Goal: Task Accomplishment & Management: Complete application form

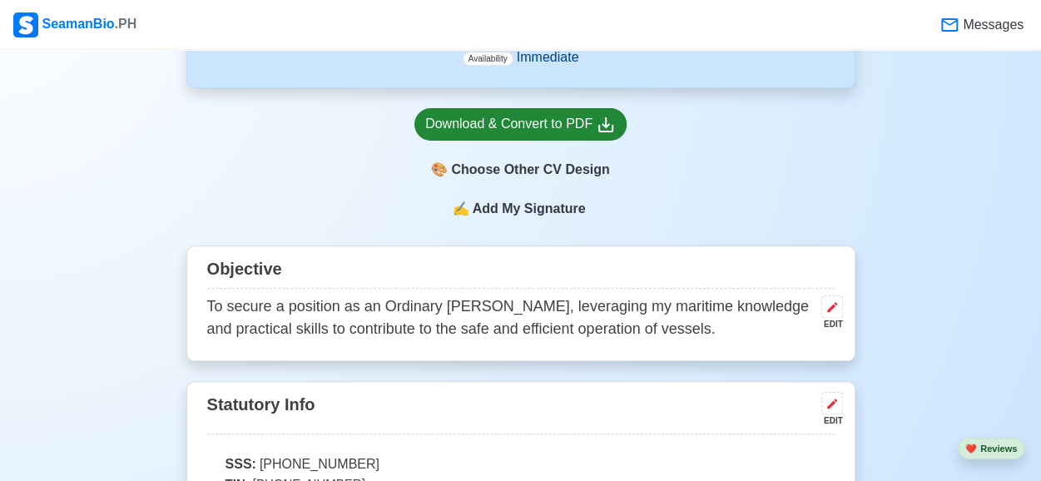
scroll to position [517, 0]
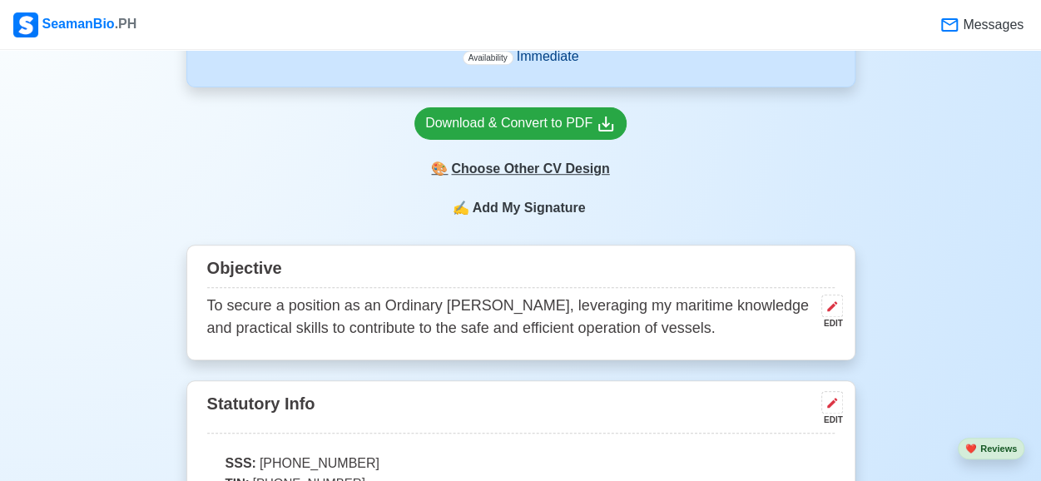
click at [520, 176] on div "🎨 Choose Other CV Design" at bounding box center [521, 169] width 212 height 32
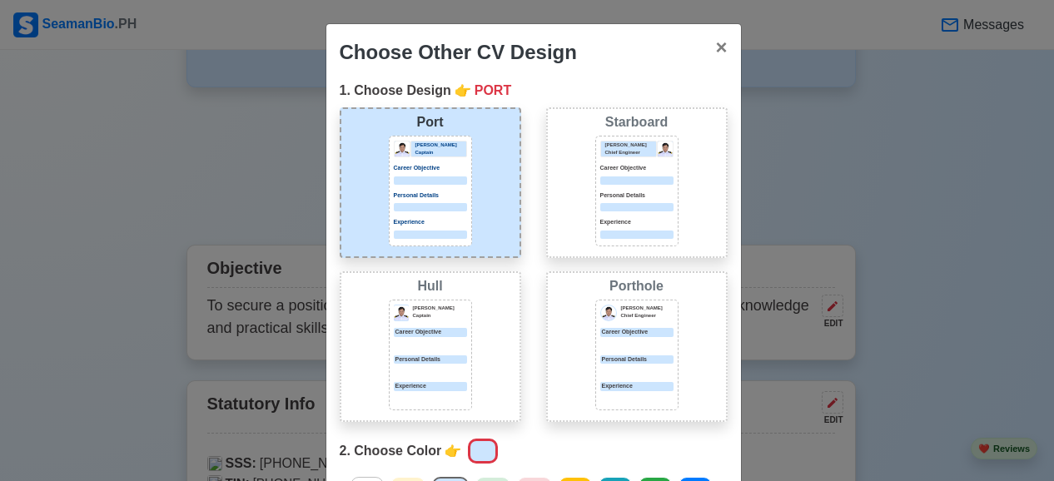
click at [768, 156] on div "Choose Other CV Design × Close 1. Choose Design 👉 PORT Port [PERSON_NAME] Capta…" at bounding box center [527, 240] width 1054 height 481
click at [715, 51] on span "×" at bounding box center [721, 47] width 12 height 22
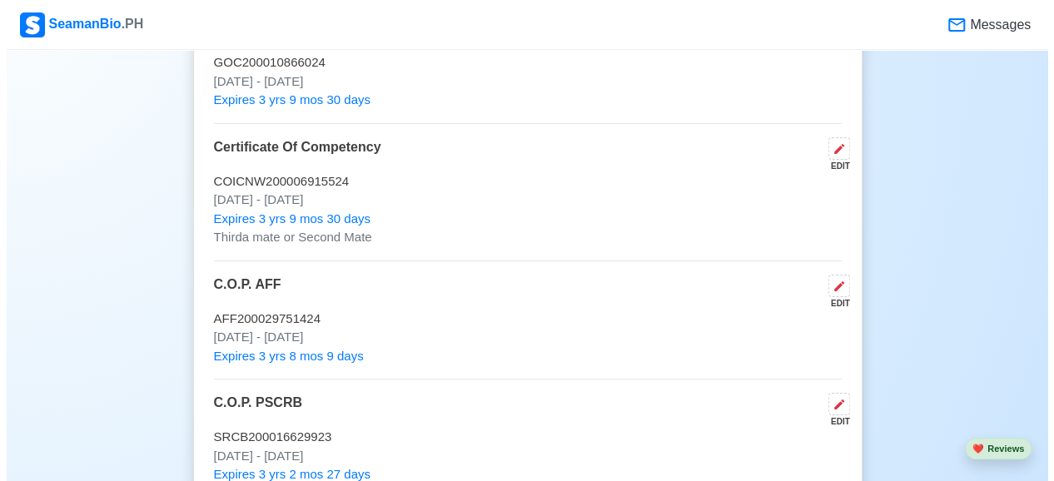
scroll to position [2789, 0]
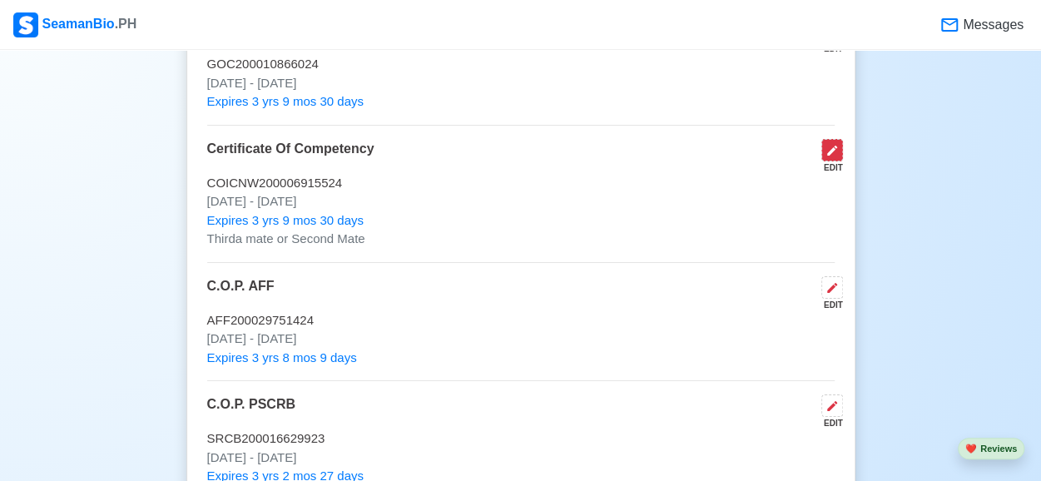
click at [831, 146] on icon at bounding box center [832, 151] width 10 height 10
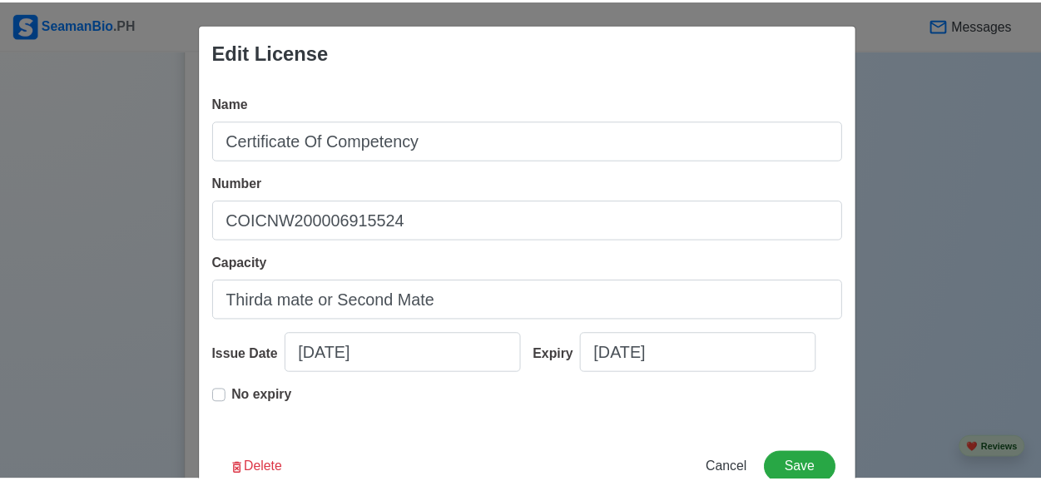
scroll to position [47, 0]
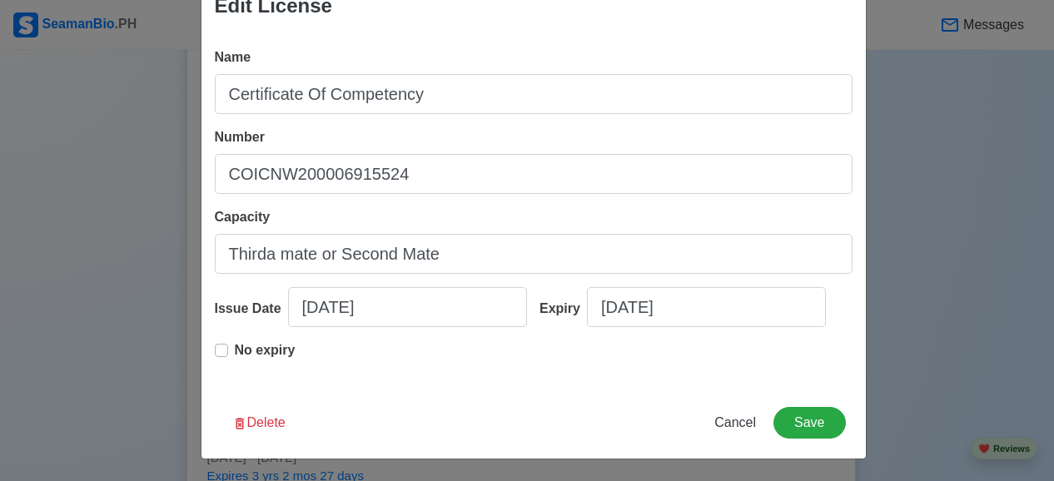
click at [568, 301] on div "Expiry" at bounding box center [562, 309] width 47 height 20
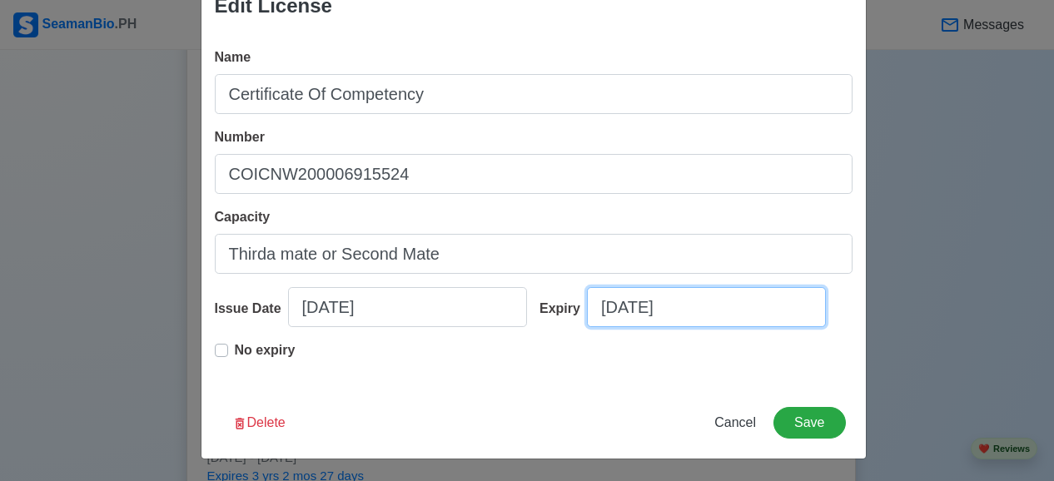
click at [587, 301] on input "[DATE]" at bounding box center [706, 307] width 239 height 40
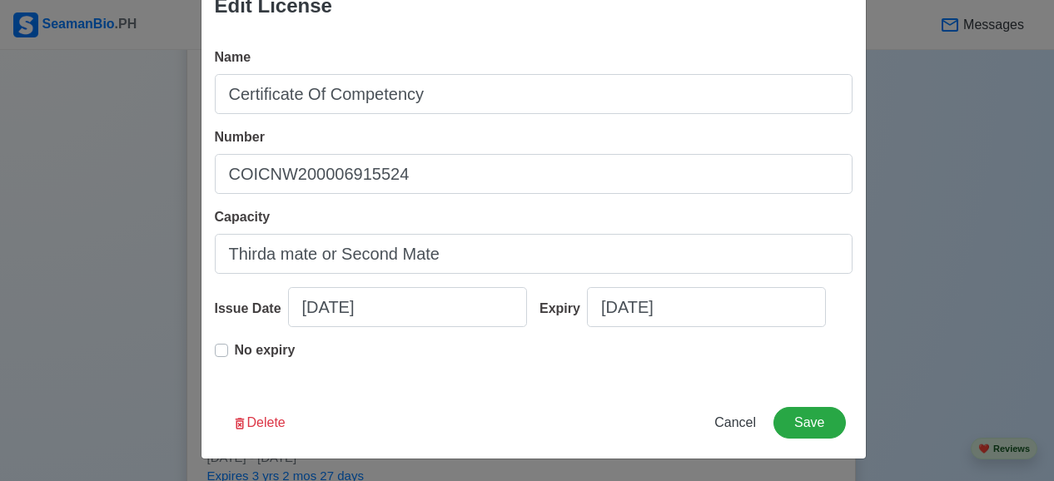
click at [568, 301] on div "Expiry" at bounding box center [562, 309] width 47 height 20
click at [587, 301] on input "[DATE]" at bounding box center [706, 307] width 239 height 40
select select "****"
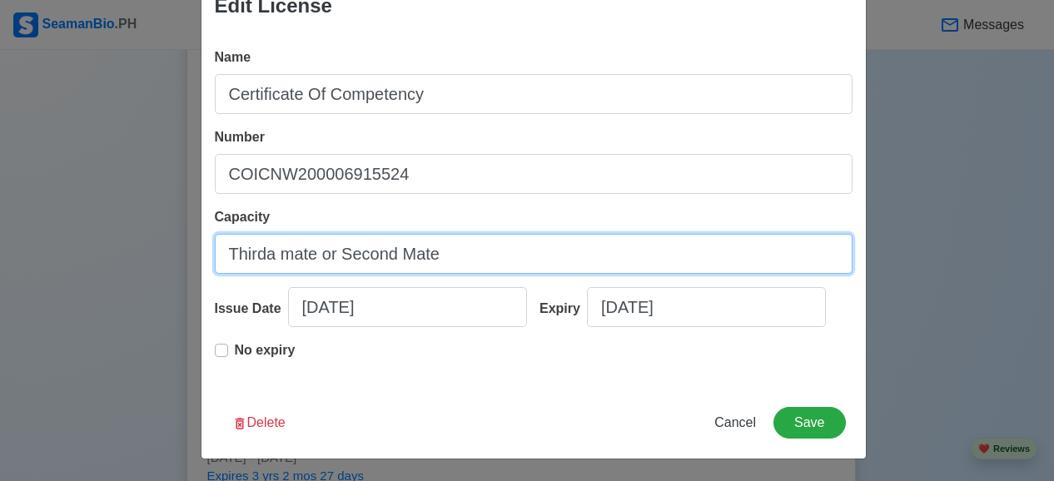
drag, startPoint x: 460, startPoint y: 250, endPoint x: 221, endPoint y: 250, distance: 238.1
click at [221, 250] on input "Thirda mate or Second Mate" at bounding box center [534, 254] width 638 height 40
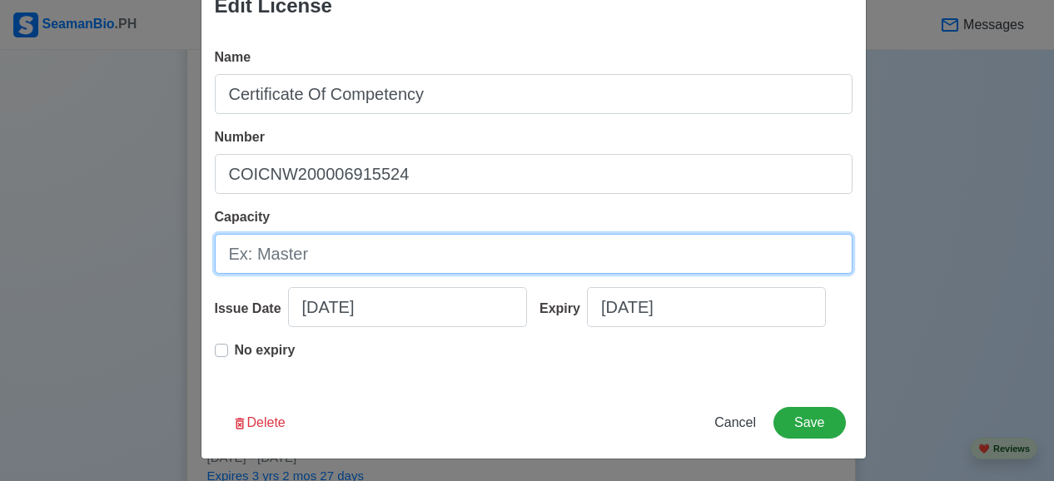
click at [275, 250] on input "Capacity" at bounding box center [534, 254] width 638 height 40
click at [275, 250] on input "o" at bounding box center [534, 254] width 638 height 40
type input "o"
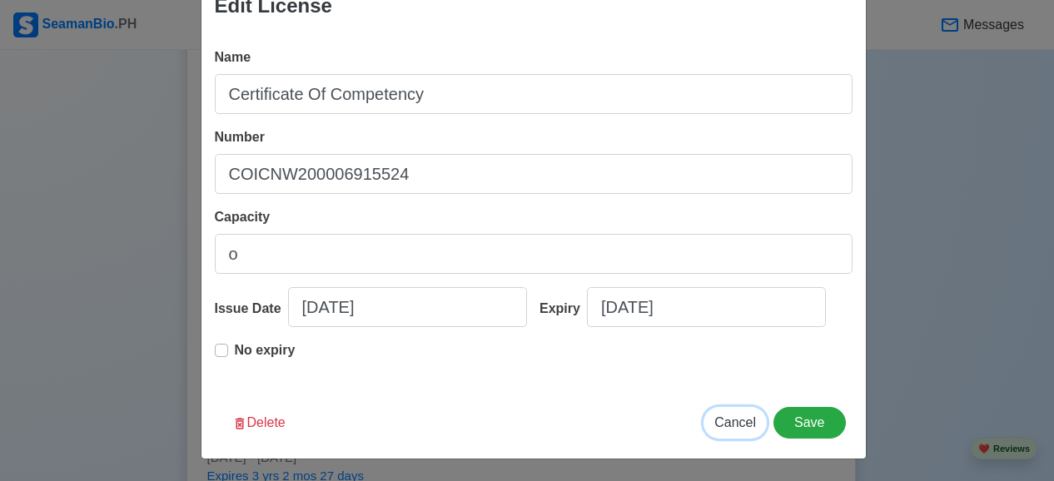
click at [731, 423] on span "Cancel" at bounding box center [735, 422] width 42 height 14
type input "[DATE]"
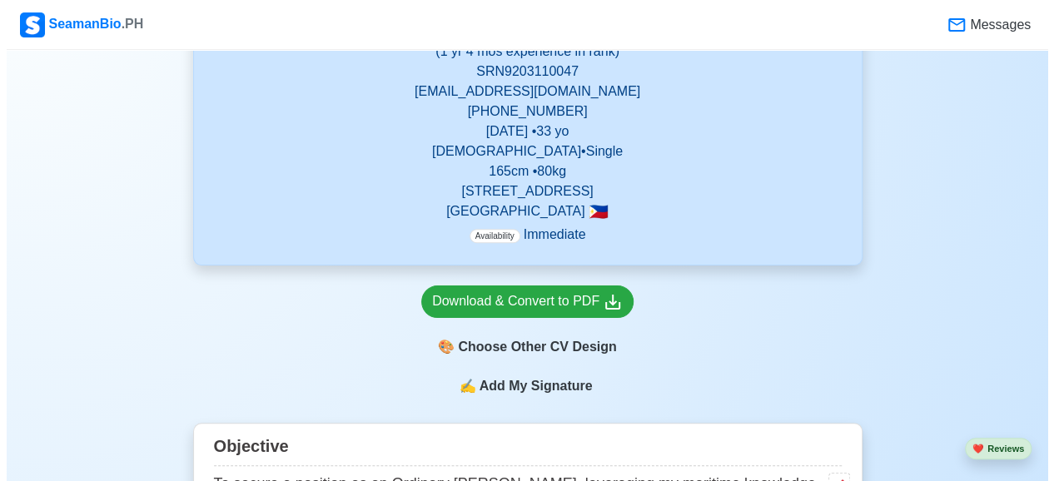
scroll to position [371, 0]
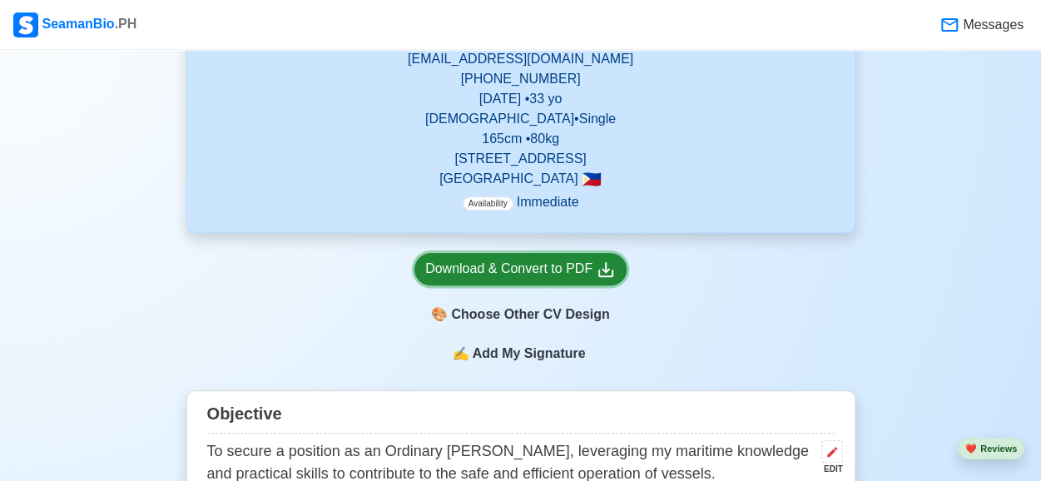
click at [561, 272] on div "Download & Convert to PDF" at bounding box center [520, 269] width 191 height 21
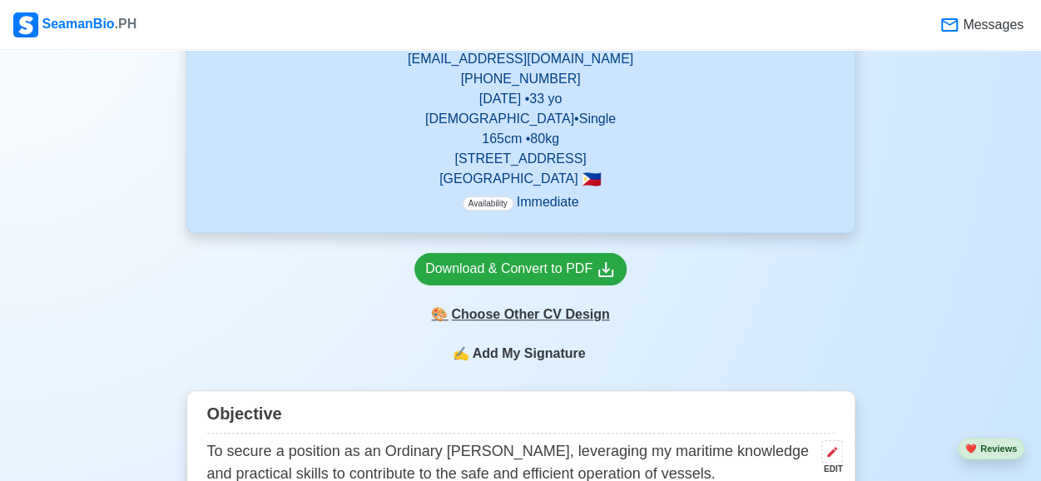
click at [523, 321] on div "🎨 Choose Other CV Design" at bounding box center [521, 315] width 212 height 32
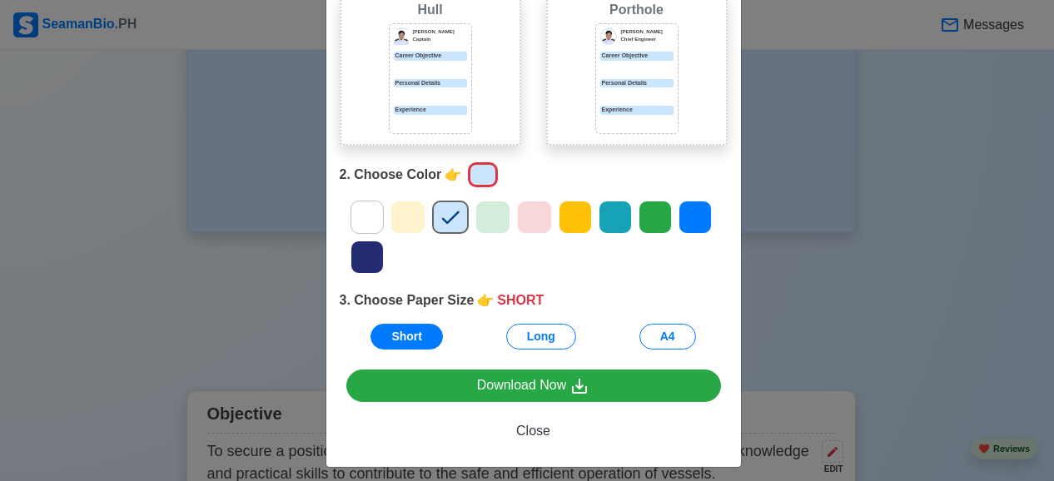
scroll to position [286, 0]
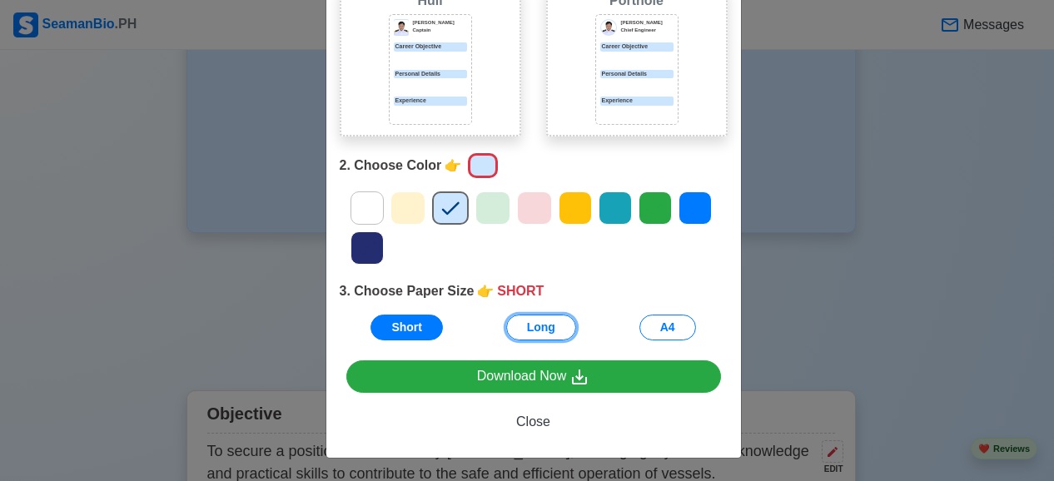
click at [523, 321] on button "Long" at bounding box center [541, 328] width 70 height 26
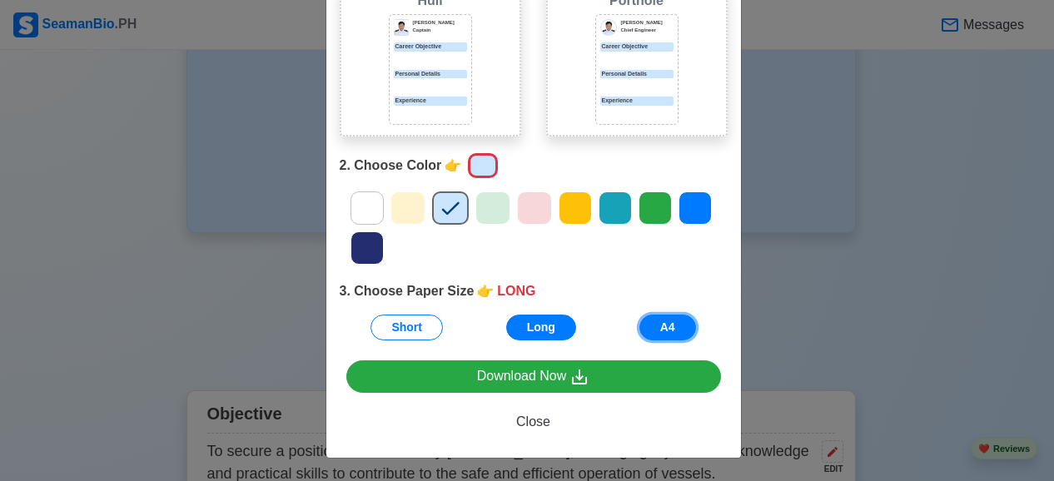
click at [657, 325] on button "A4" at bounding box center [667, 328] width 57 height 26
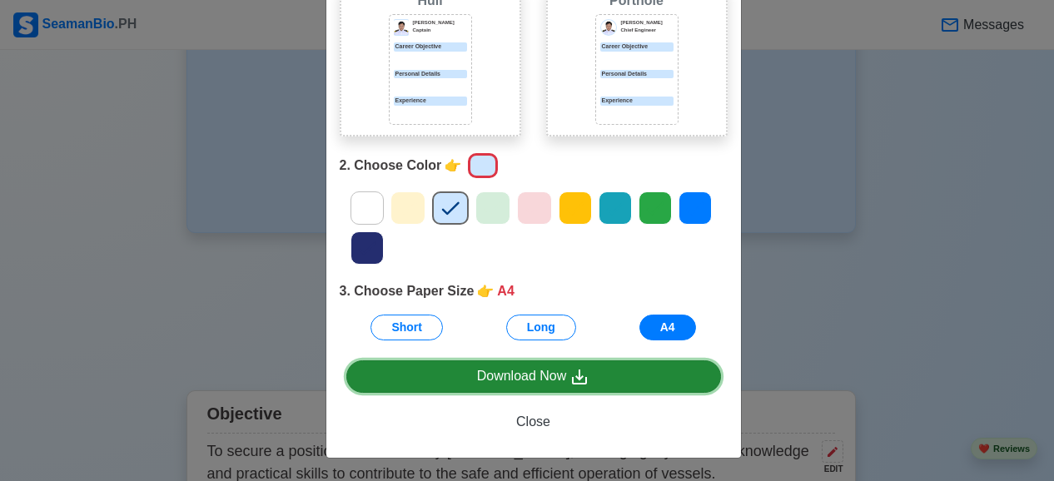
click at [549, 371] on div "Download Now" at bounding box center [533, 376] width 113 height 21
